Goal: Check status: Check status

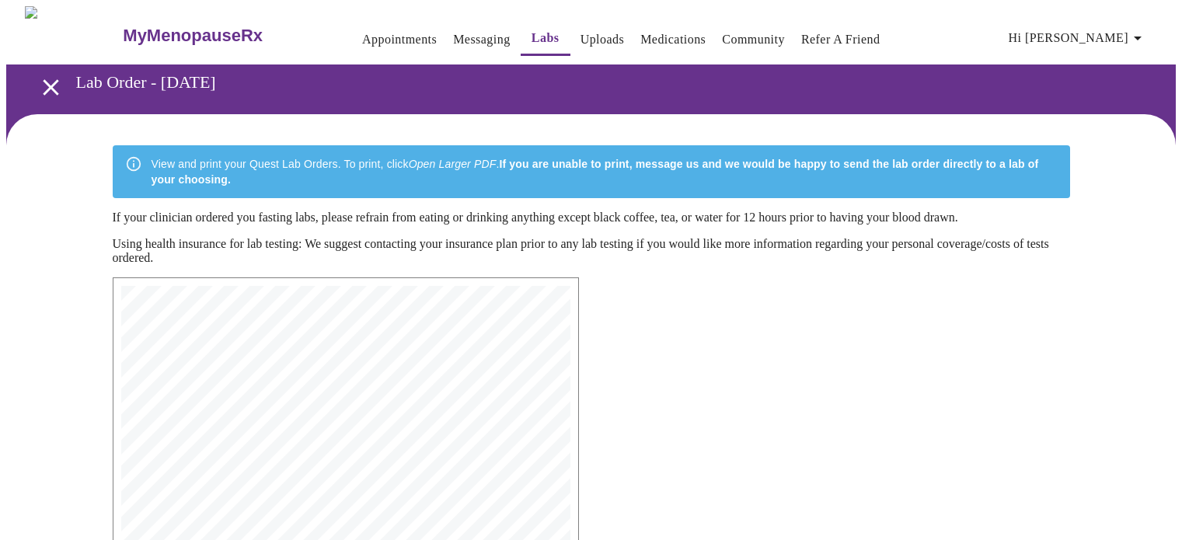
scroll to position [414, 0]
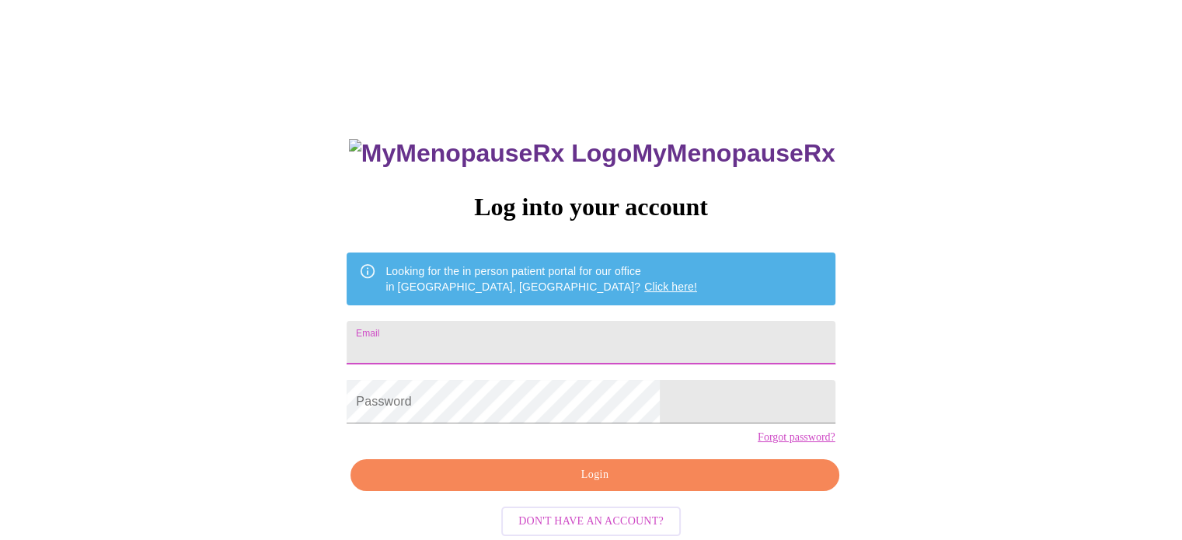
click at [627, 340] on input "Email" at bounding box center [591, 343] width 488 height 44
type input "[EMAIL_ADDRESS][DOMAIN_NAME]"
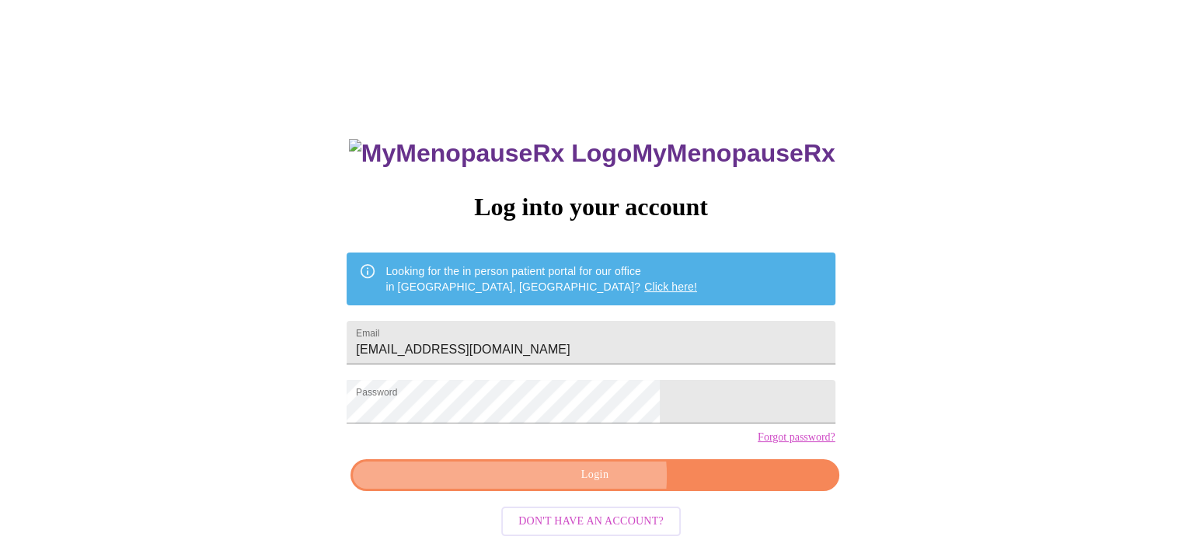
click at [596, 485] on span "Login" at bounding box center [594, 474] width 452 height 19
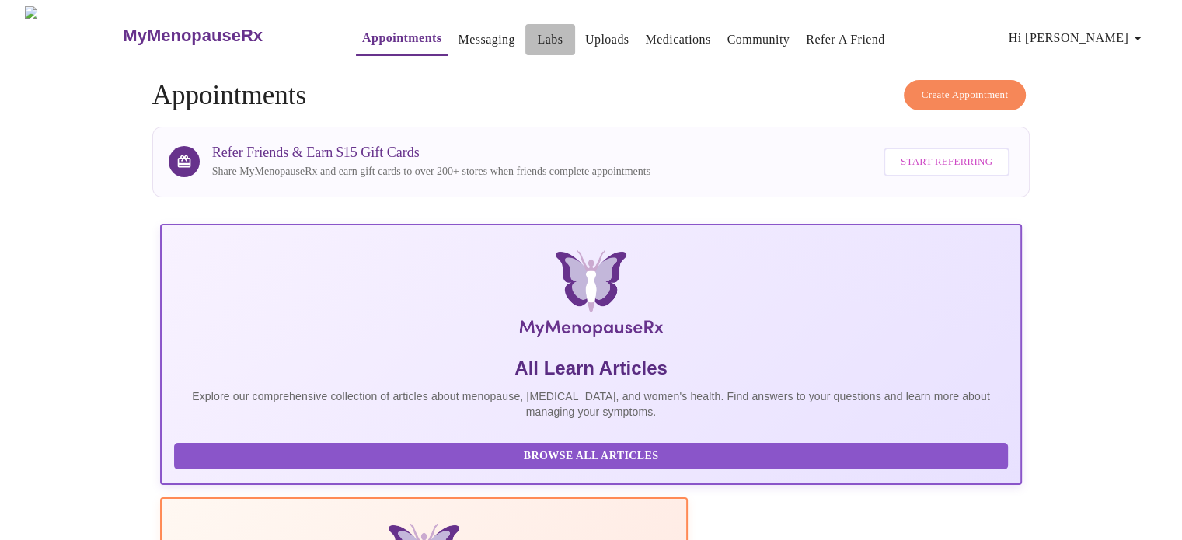
click at [537, 32] on link "Labs" at bounding box center [550, 40] width 26 height 22
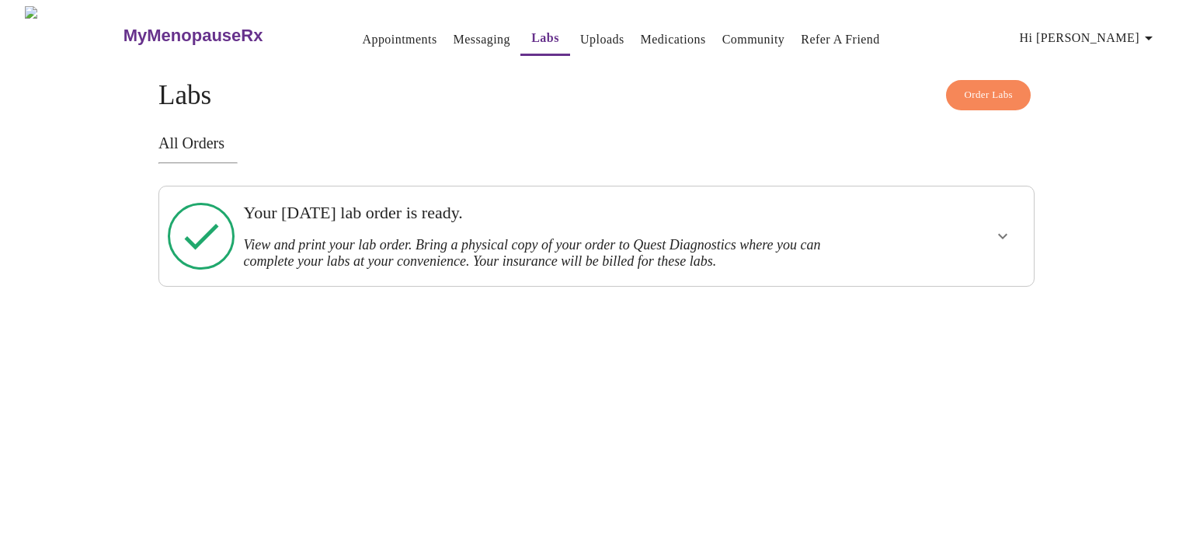
click at [963, 234] on div at bounding box center [956, 236] width 144 height 87
click at [1002, 239] on icon "show more" at bounding box center [1003, 236] width 19 height 19
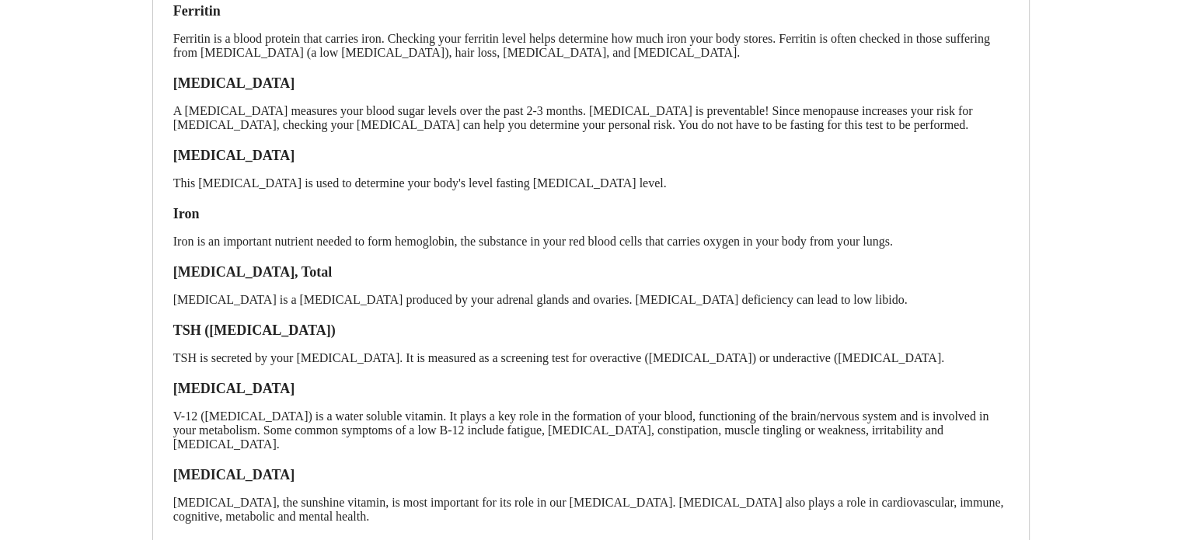
scroll to position [451, 0]
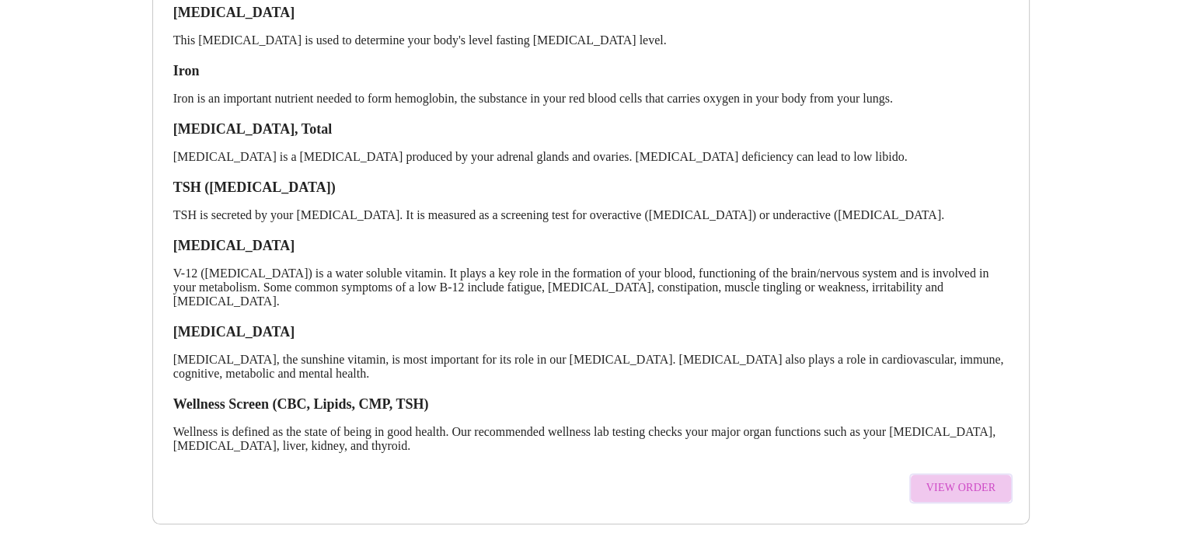
click at [968, 479] on span "View Order" at bounding box center [961, 488] width 70 height 19
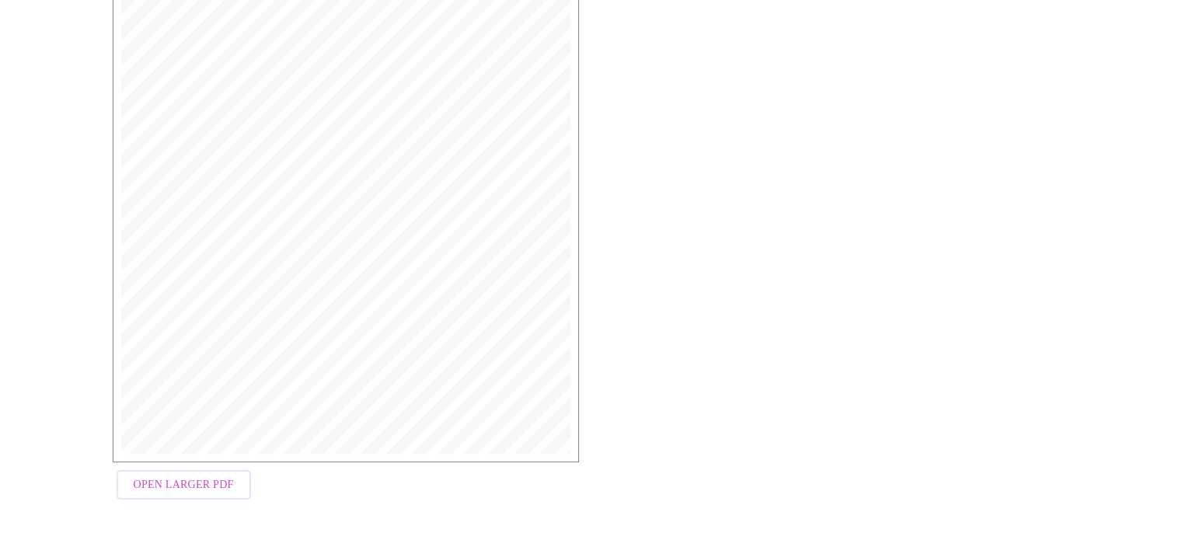
scroll to position [26, 0]
